Goal: Task Accomplishment & Management: Use online tool/utility

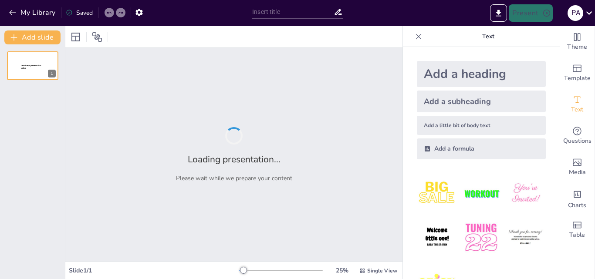
type input "La Centralidad de la Enseñanza en la Gestión Escolar: Un Enfoque Pedagógico"
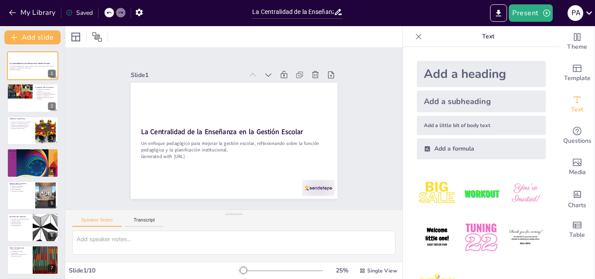
click at [363, 98] on div "Slide 1 La Centralidad de la Enseñanza en la Gestión Escolar Un enfoque pedagóg…" at bounding box center [234, 128] width 258 height 371
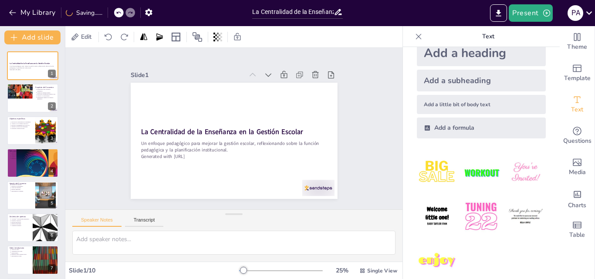
scroll to position [33, 0]
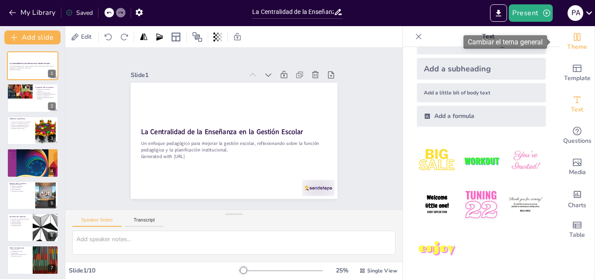
click at [575, 43] on span "Theme" at bounding box center [577, 47] width 20 height 10
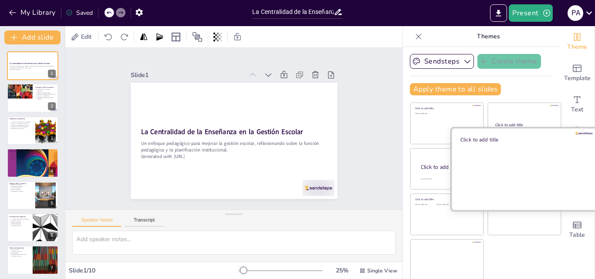
scroll to position [2, 0]
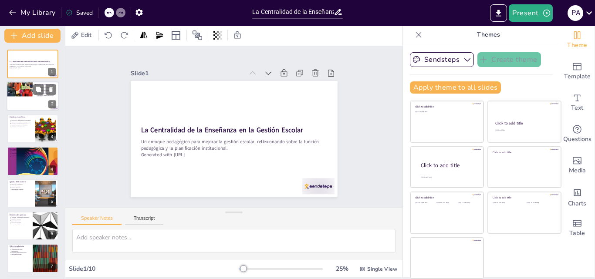
click at [31, 96] on div at bounding box center [20, 96] width 26 height 35
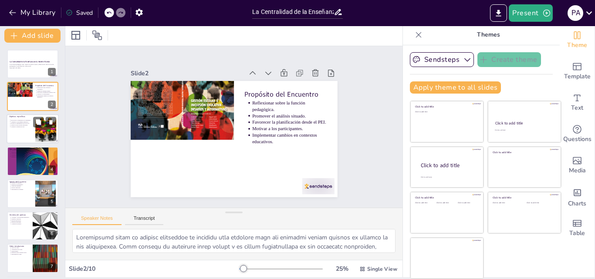
click at [25, 123] on p "Revisar los lineamientos de la DGCyE." at bounding box center [22, 124] width 22 height 2
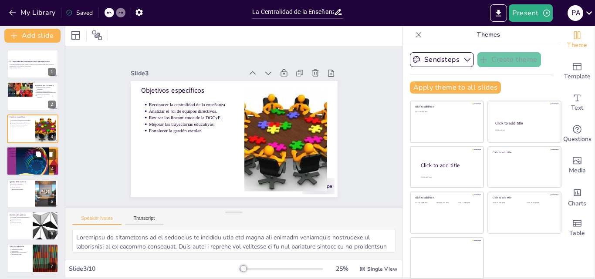
click at [27, 159] on div at bounding box center [33, 161] width 52 height 74
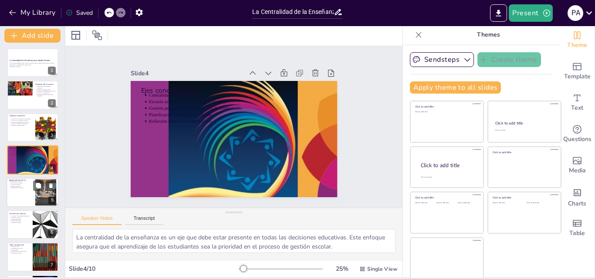
click at [27, 190] on div at bounding box center [33, 193] width 52 height 30
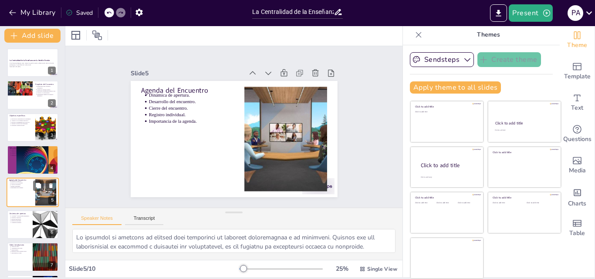
scroll to position [34, 0]
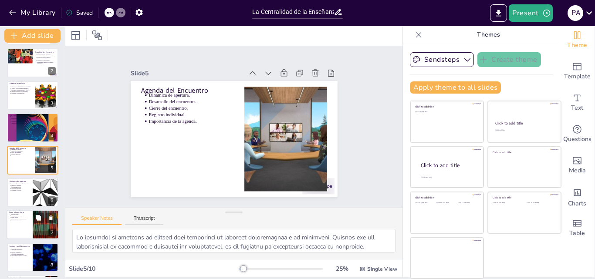
click at [26, 219] on p "Reflexión sobre conceptos clave." at bounding box center [20, 220] width 19 height 2
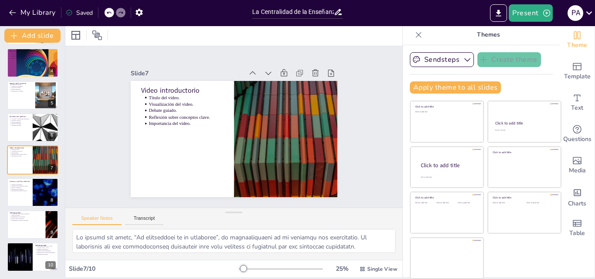
scroll to position [100, 0]
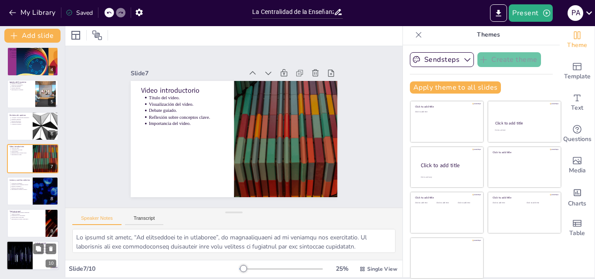
click at [23, 249] on div at bounding box center [19, 256] width 52 height 30
type textarea "La base teórica [PERSON_NAME] es fundamental para guiar el debate. Su enfoque e…"
